Goal: Task Accomplishment & Management: Use online tool/utility

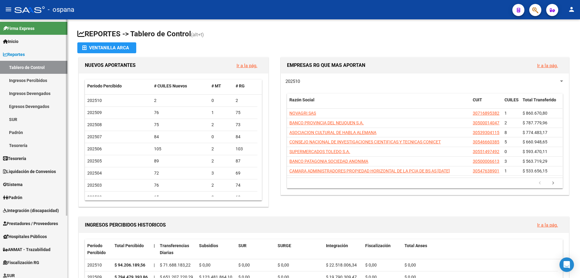
click at [30, 197] on link "Padrón" at bounding box center [33, 197] width 67 height 13
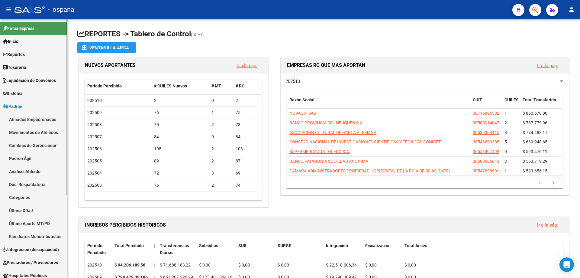
click at [28, 108] on link "Padrón" at bounding box center [33, 106] width 67 height 13
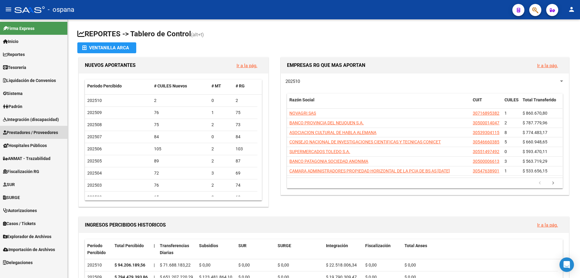
click at [45, 130] on span "Prestadores / Proveedores" at bounding box center [30, 132] width 55 height 7
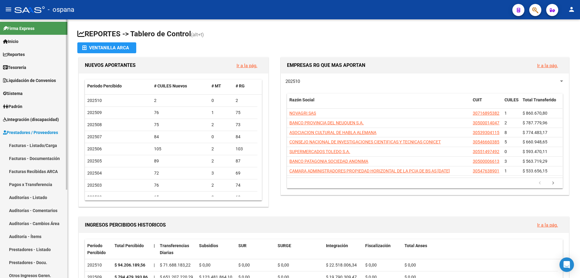
click at [28, 183] on link "Pagos x Transferencia" at bounding box center [33, 184] width 67 height 13
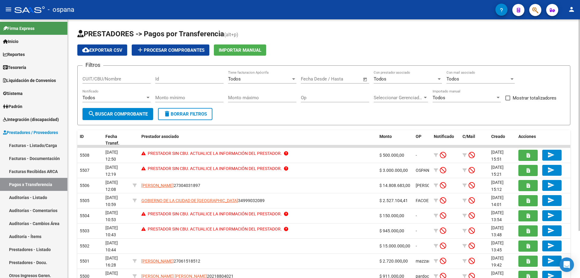
click at [109, 79] on input "CUIT/CBU/Nombre" at bounding box center [116, 78] width 68 height 5
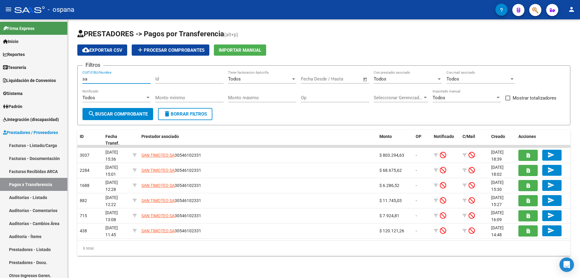
type input "s"
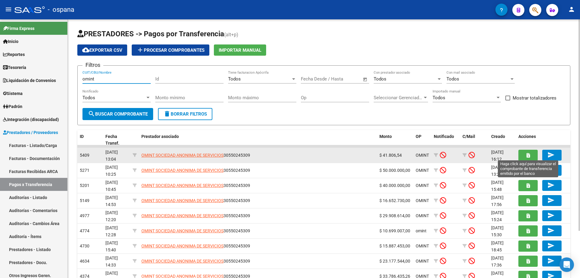
type input "omint"
click at [523, 154] on button "button" at bounding box center [527, 155] width 19 height 11
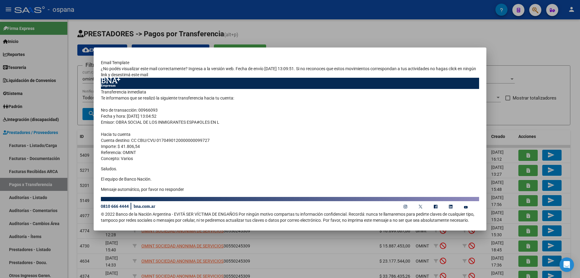
click at [477, 34] on div at bounding box center [290, 139] width 580 height 278
